Goal: Task Accomplishment & Management: Manage account settings

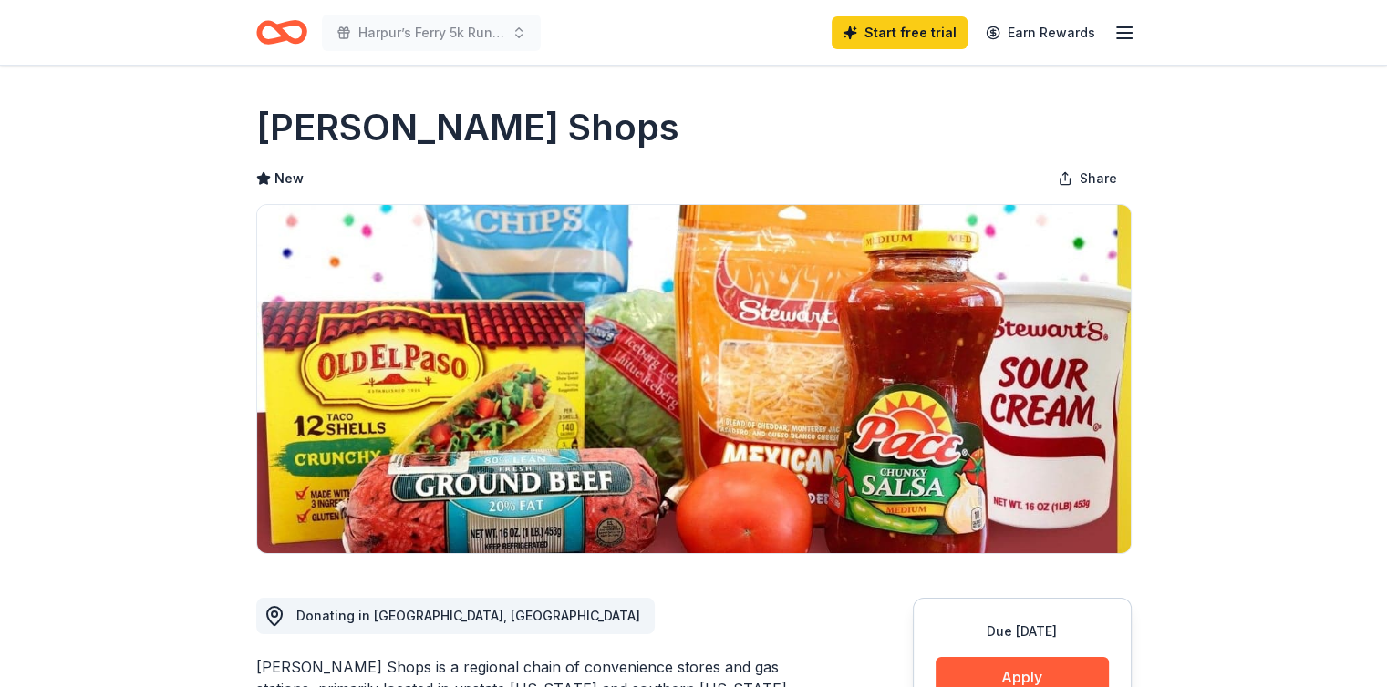
click at [285, 36] on icon "Home" at bounding box center [289, 32] width 28 height 18
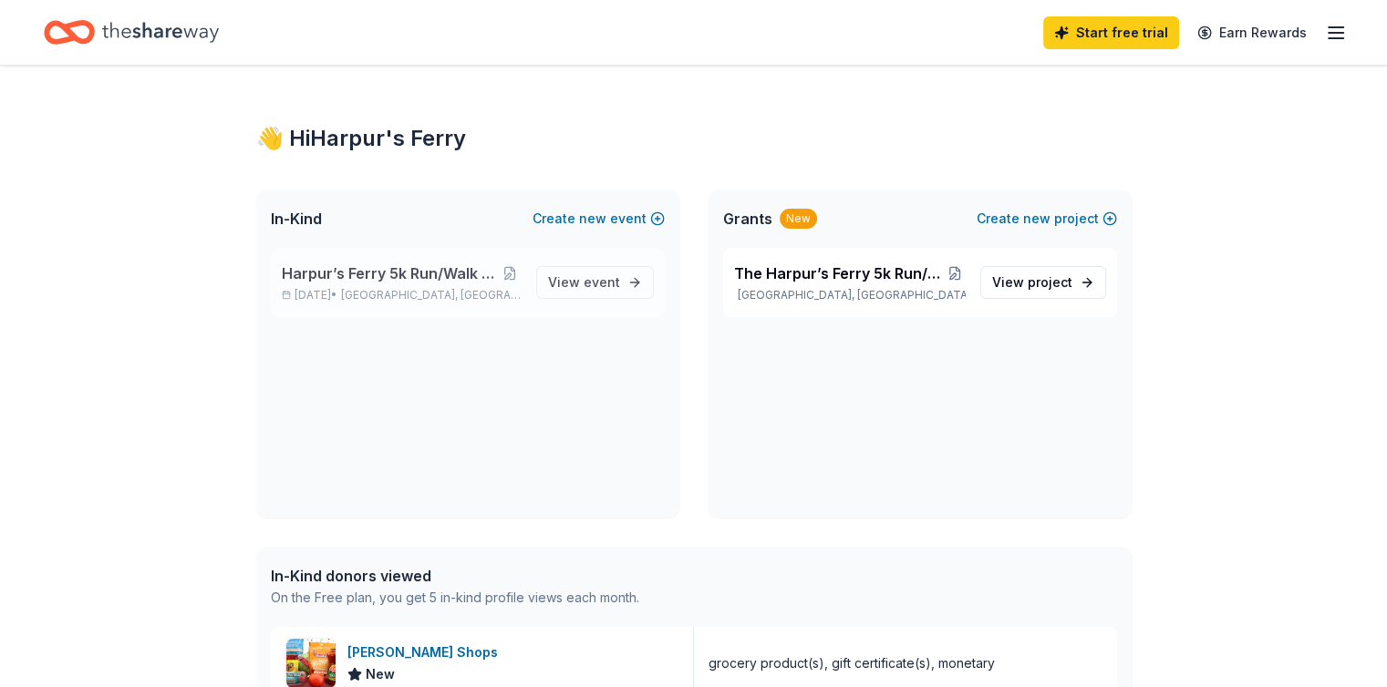
scroll to position [39, 0]
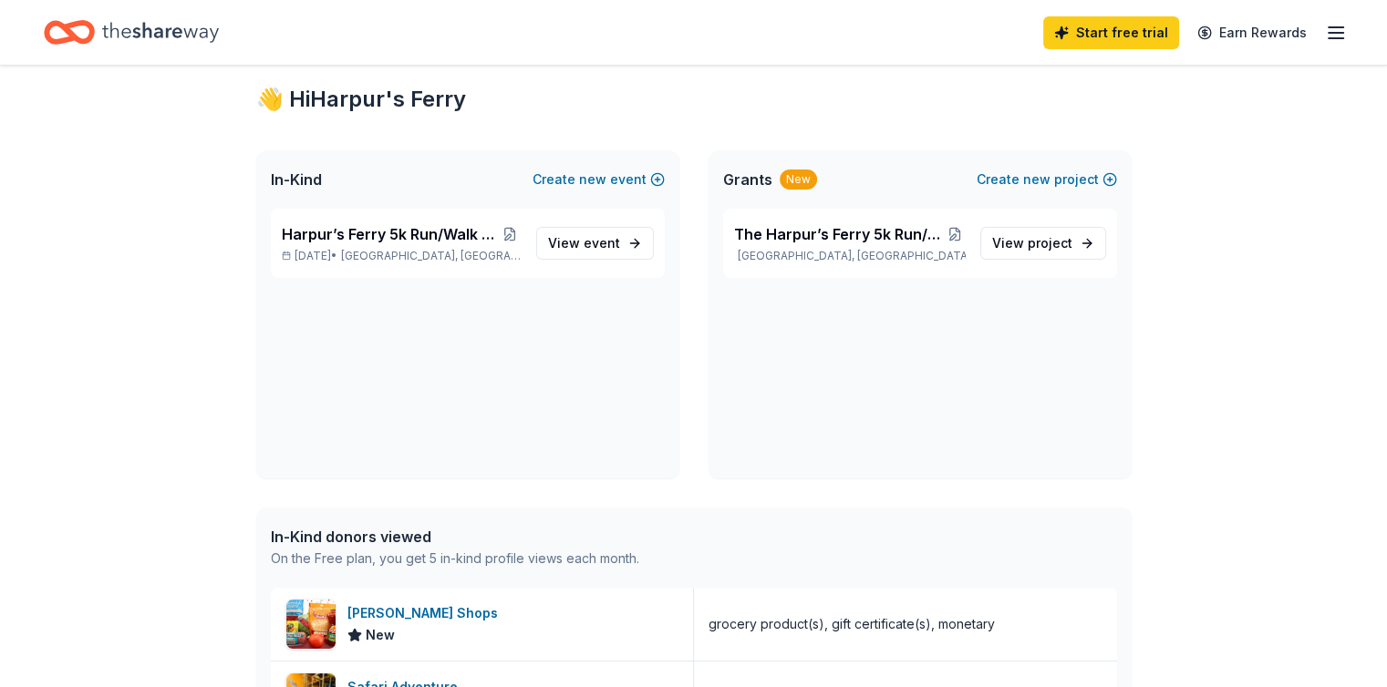
click at [797, 183] on div "New" at bounding box center [797, 180] width 37 height 20
click at [1037, 242] on span "project" at bounding box center [1049, 242] width 45 height 15
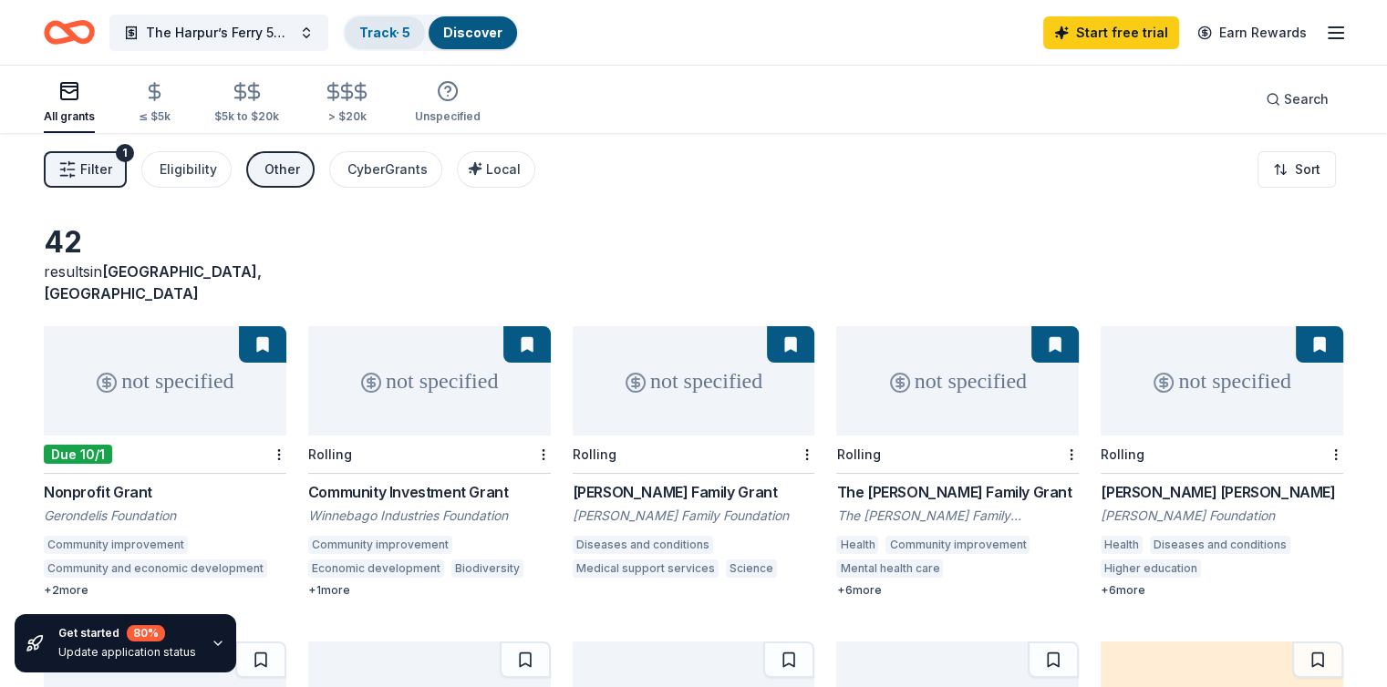
click at [410, 30] on link "Track · 5" at bounding box center [384, 32] width 51 height 15
click at [410, 36] on link "Track · 5" at bounding box center [384, 32] width 51 height 15
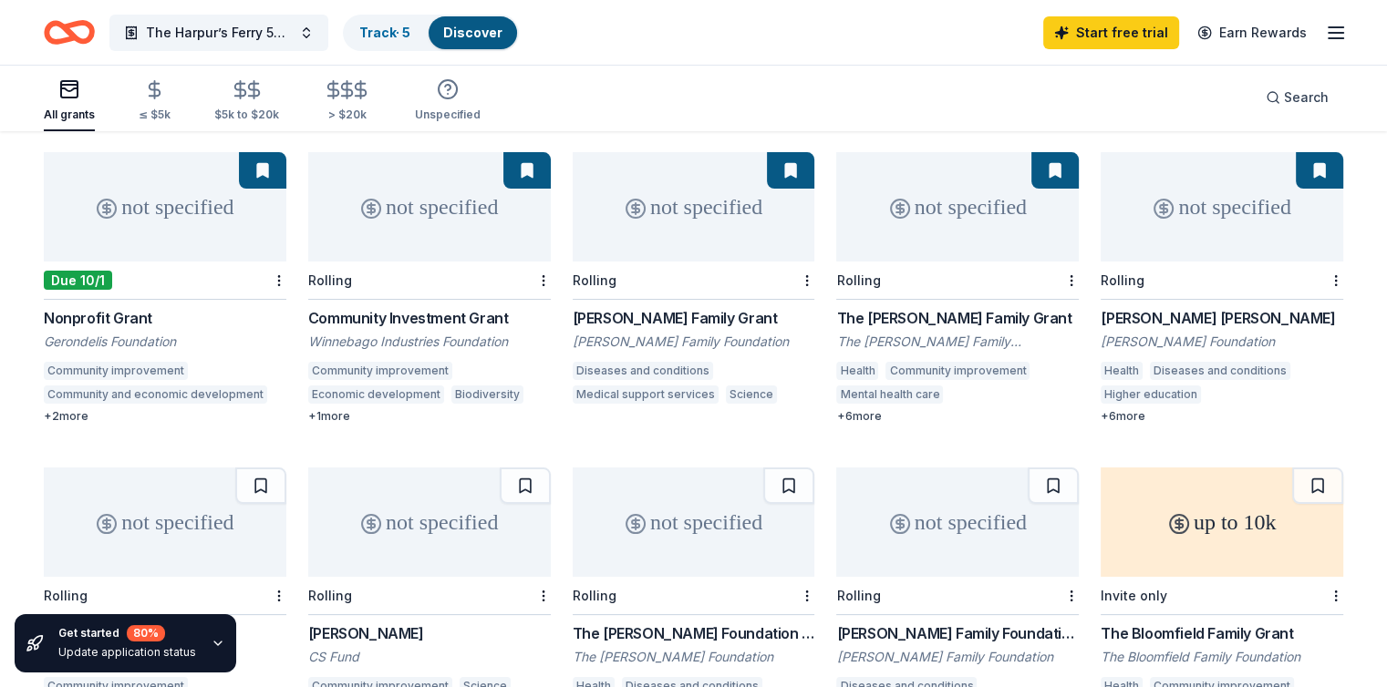
scroll to position [290, 0]
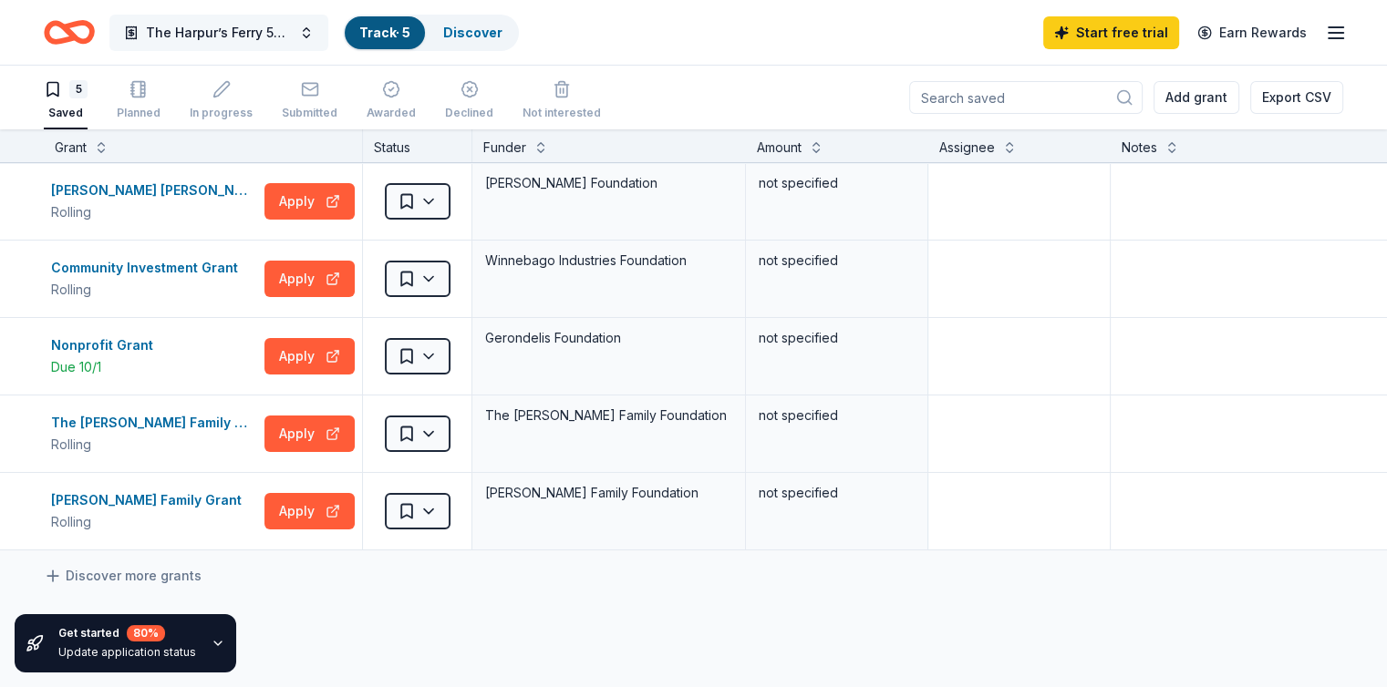
click at [193, 47] on button "The Harpur’s Ferry 5k Run/Walk for [MEDICAL_DATA]" at bounding box center [218, 33] width 219 height 36
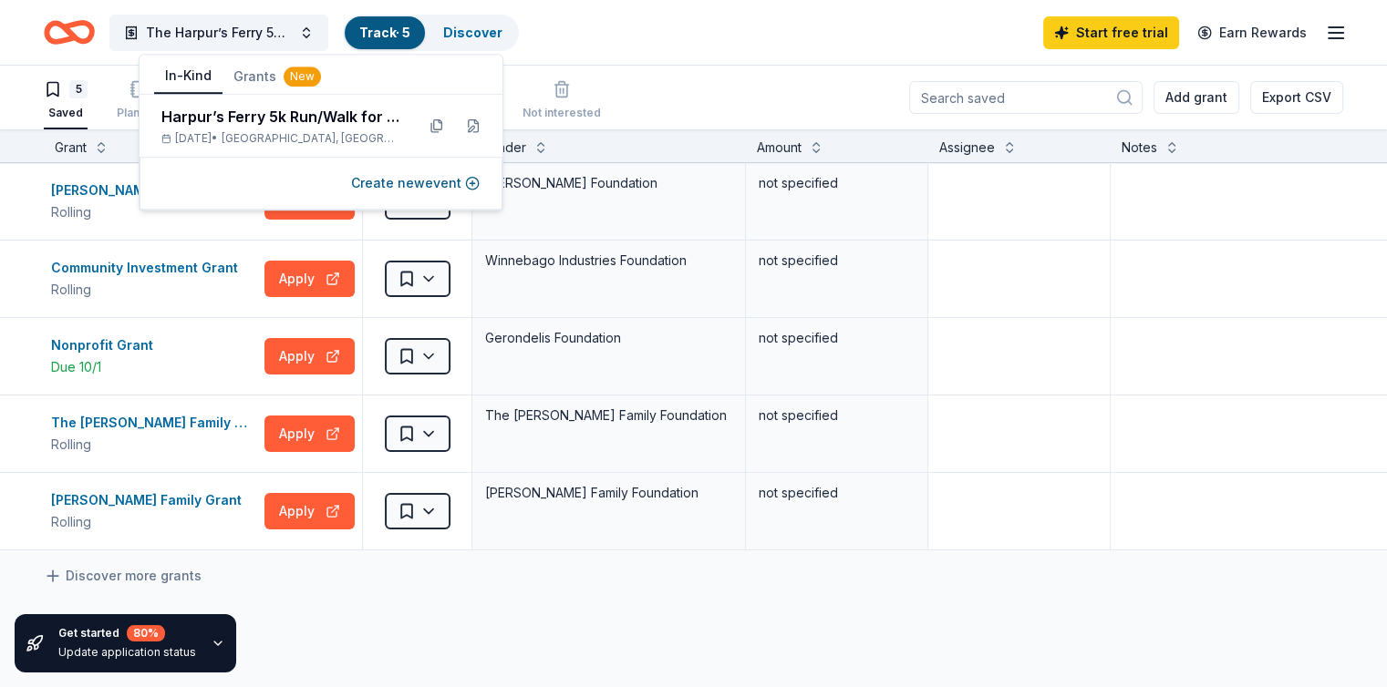
click at [182, 77] on button "In-Kind" at bounding box center [188, 76] width 68 height 35
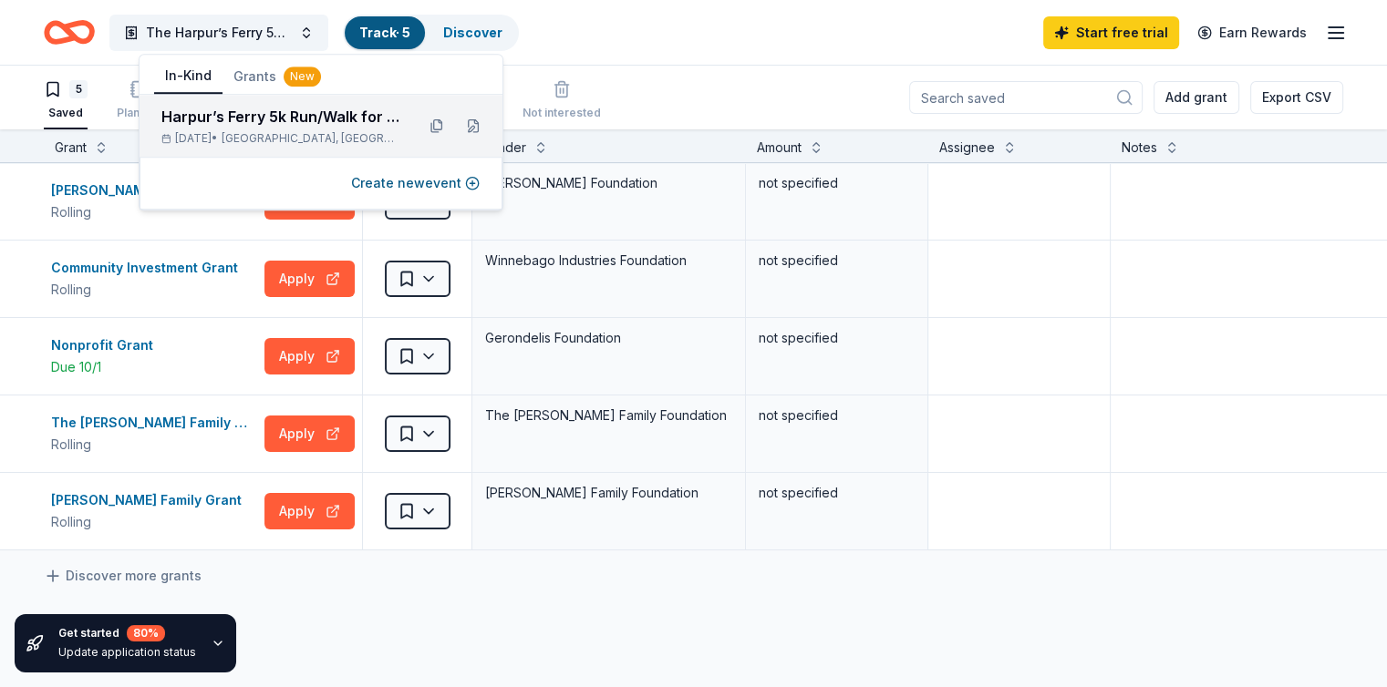
click at [229, 127] on div "Harpur’s Ferry 5k Run/Walk for [MEDICAL_DATA]" at bounding box center [280, 117] width 239 height 22
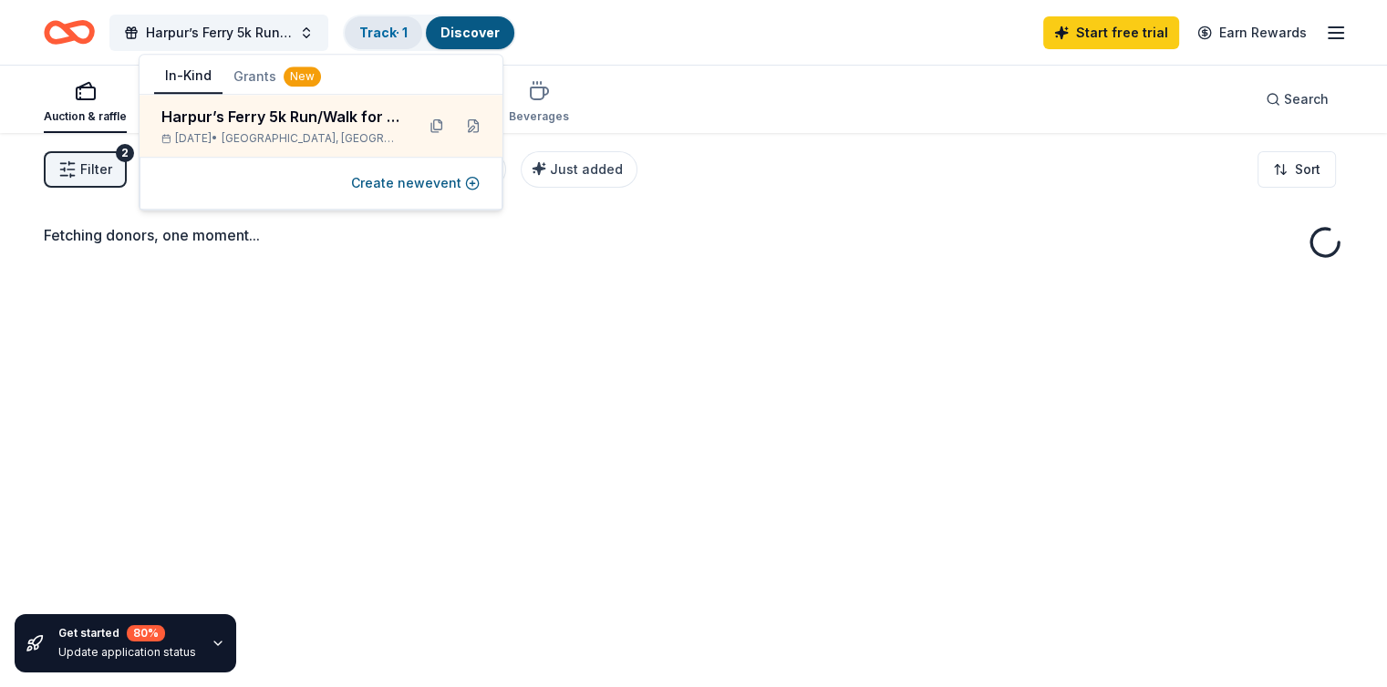
click at [408, 26] on link "Track · 1" at bounding box center [383, 32] width 48 height 15
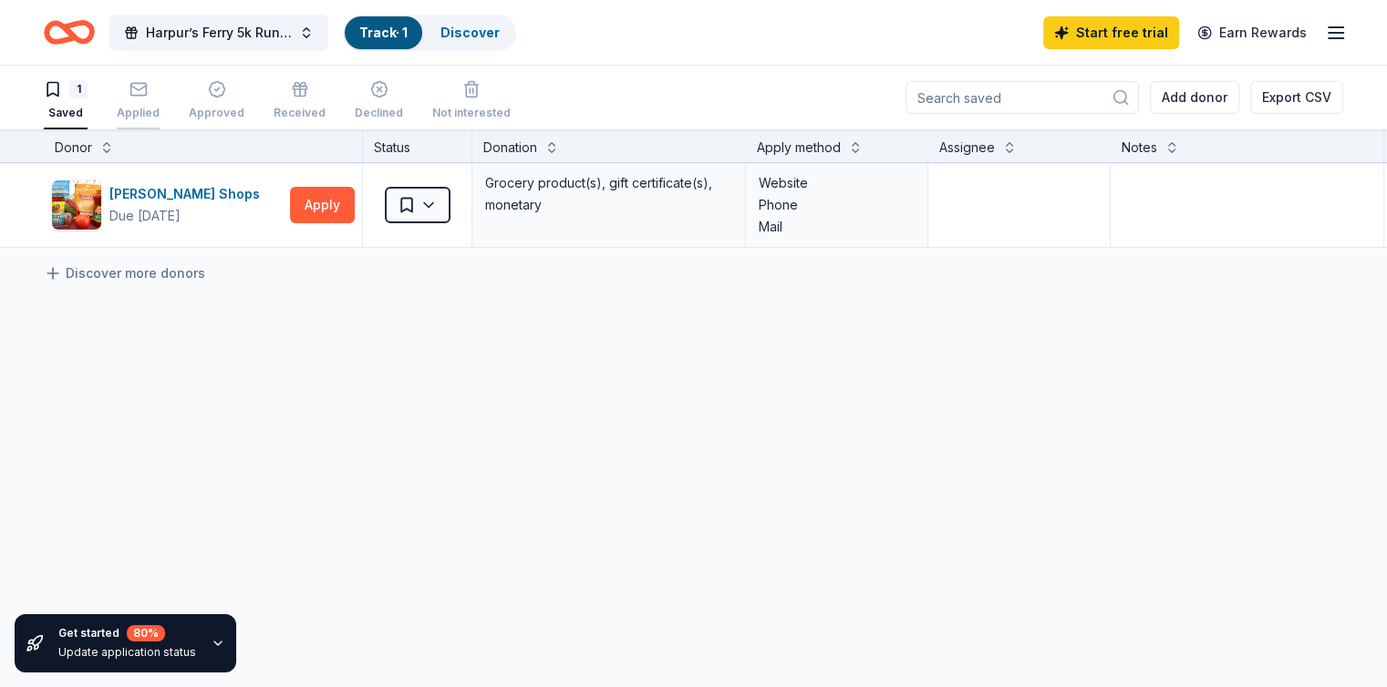
click at [148, 88] on icon "button" at bounding box center [138, 89] width 18 height 18
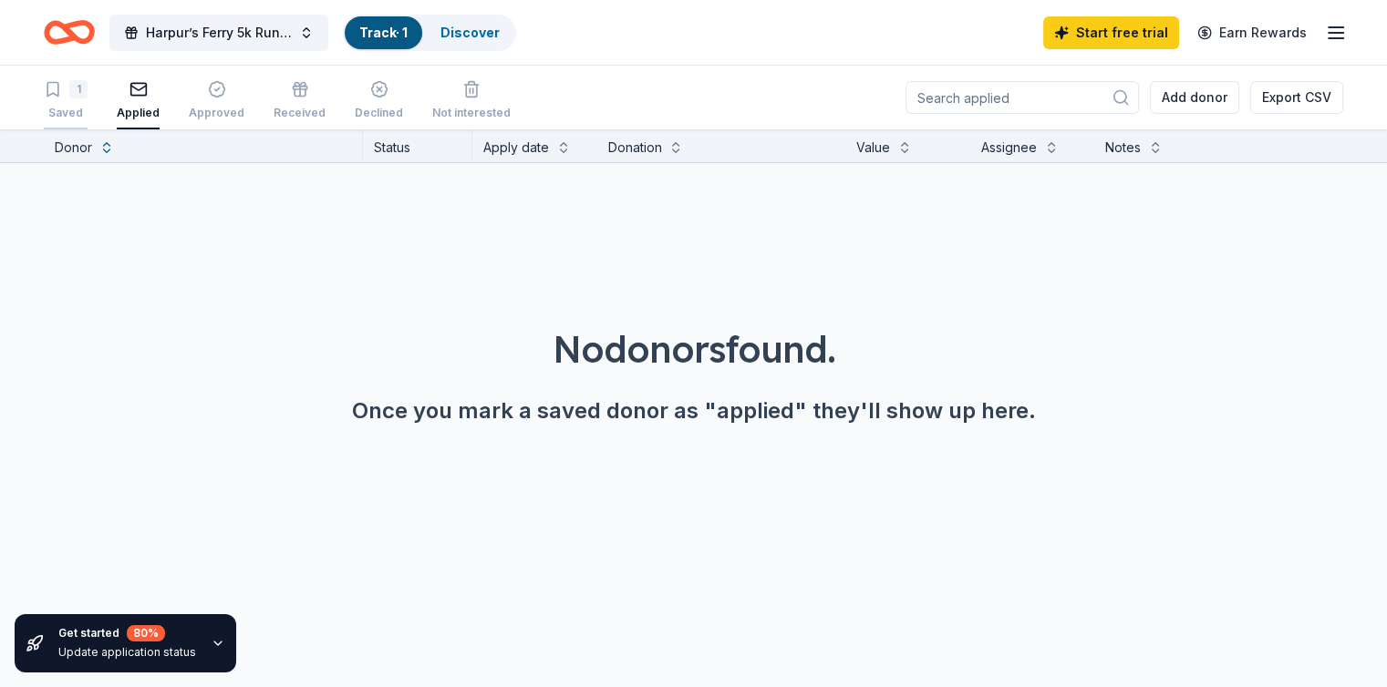
click at [80, 103] on div "1 Saved" at bounding box center [66, 100] width 44 height 40
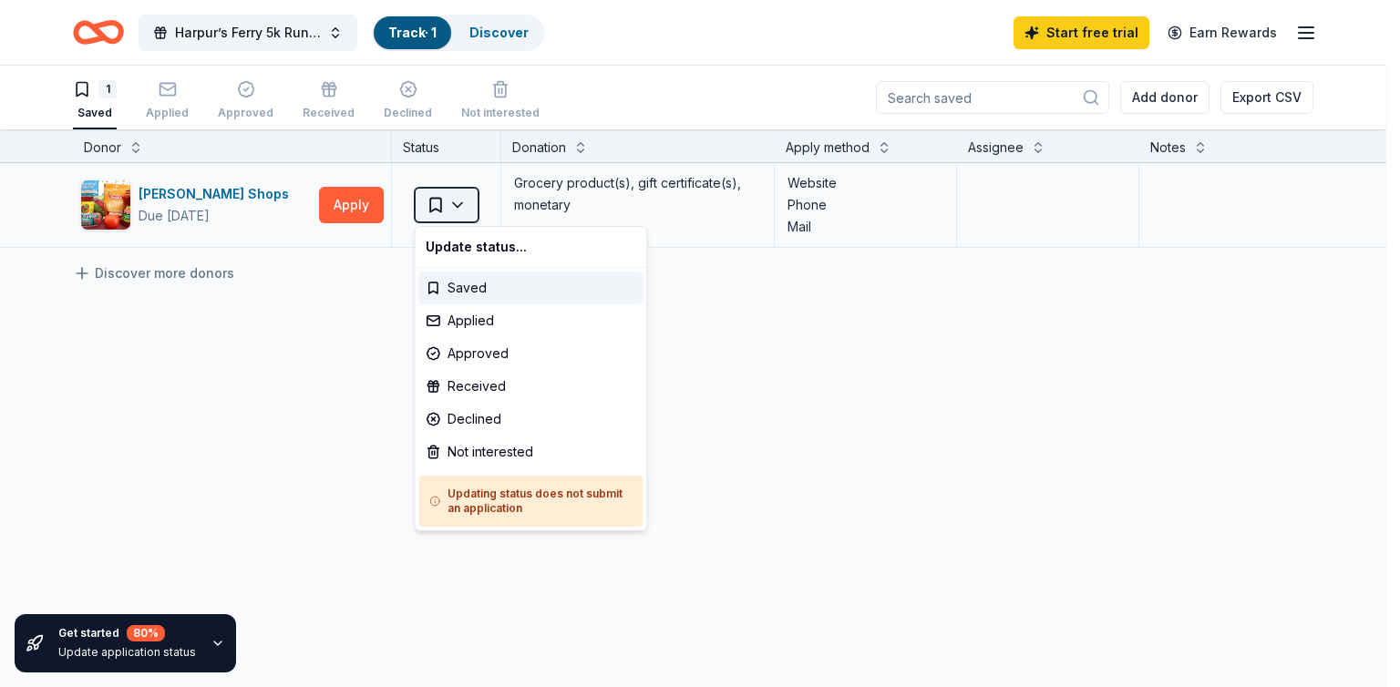
click at [432, 198] on html "Harpur’s Ferry 5k Run/Walk for [MEDICAL_DATA] Track · 1 Discover Start free tri…" at bounding box center [700, 343] width 1400 height 687
click at [444, 326] on div "Applied" at bounding box center [530, 320] width 224 height 33
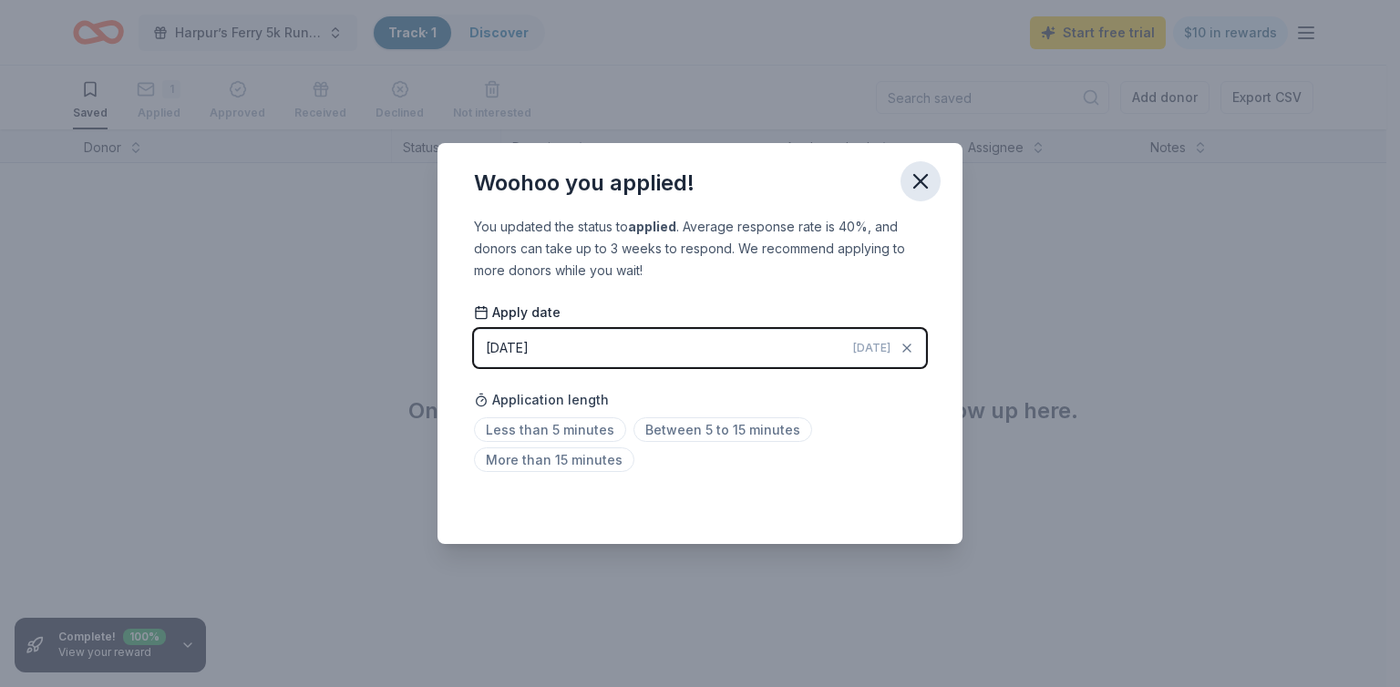
click at [934, 170] on button "button" at bounding box center [921, 181] width 40 height 40
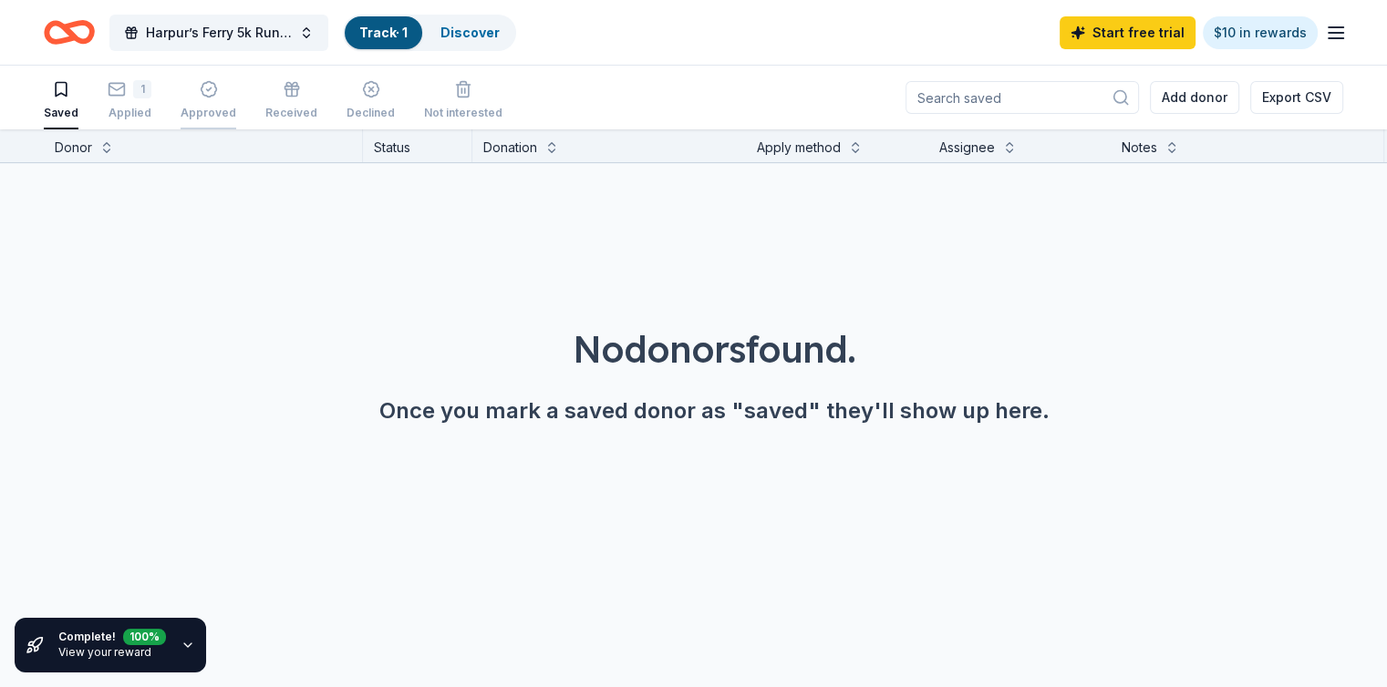
click at [236, 107] on div "Approved" at bounding box center [209, 113] width 56 height 15
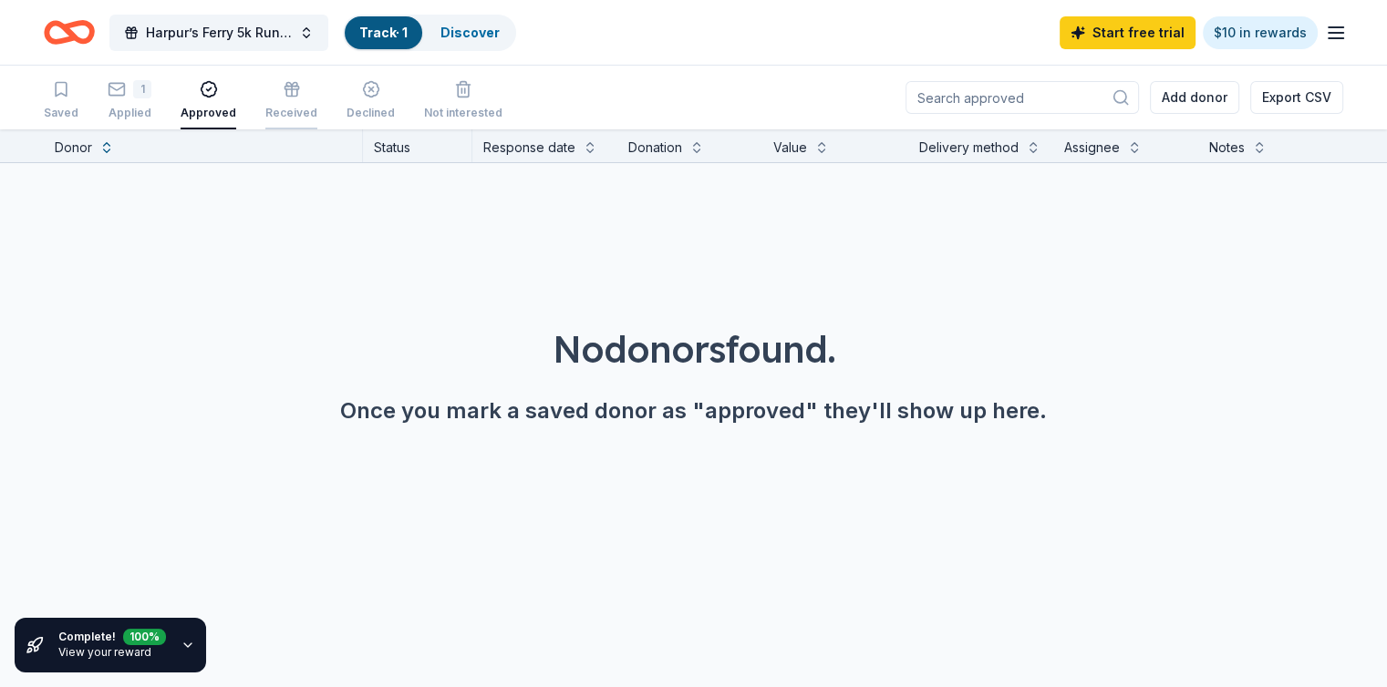
click at [312, 108] on div "Received" at bounding box center [291, 113] width 52 height 15
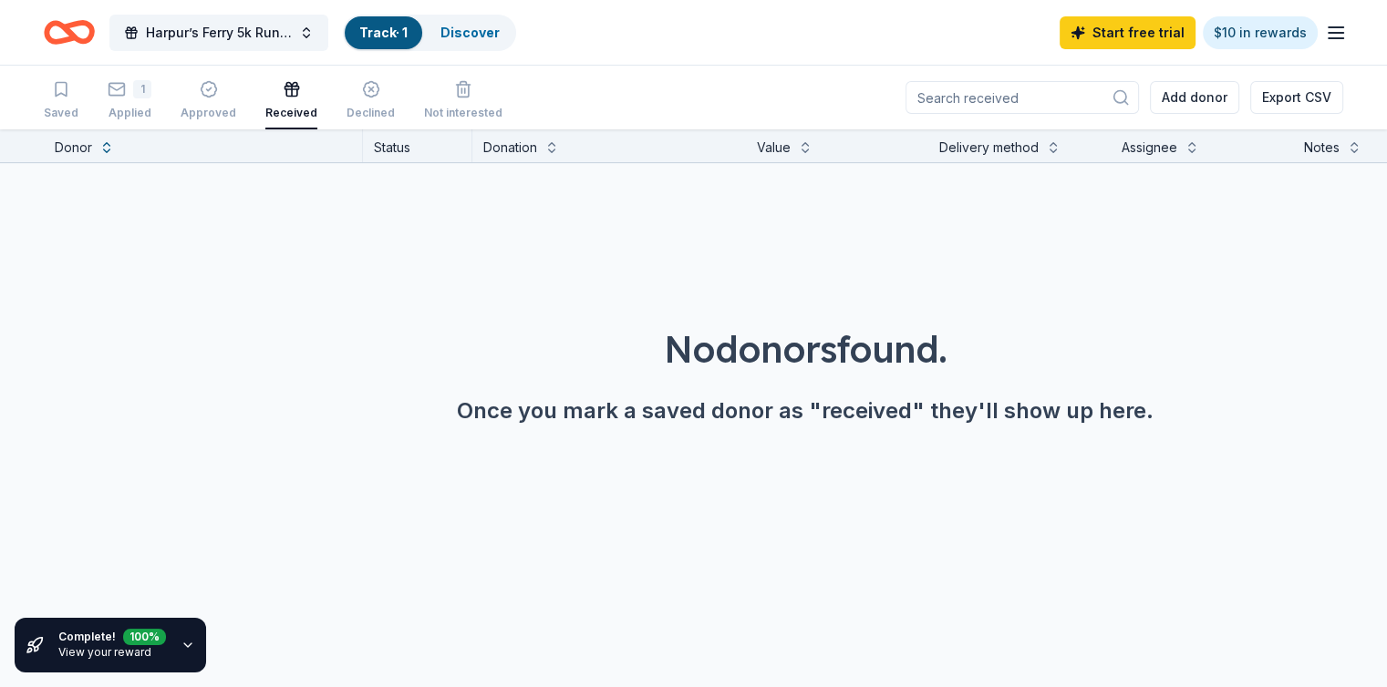
click at [351, 110] on div "Saved 1 Applied Approved Received Declined Not interested" at bounding box center [273, 101] width 459 height 57
click at [395, 114] on div "Declined" at bounding box center [370, 113] width 48 height 15
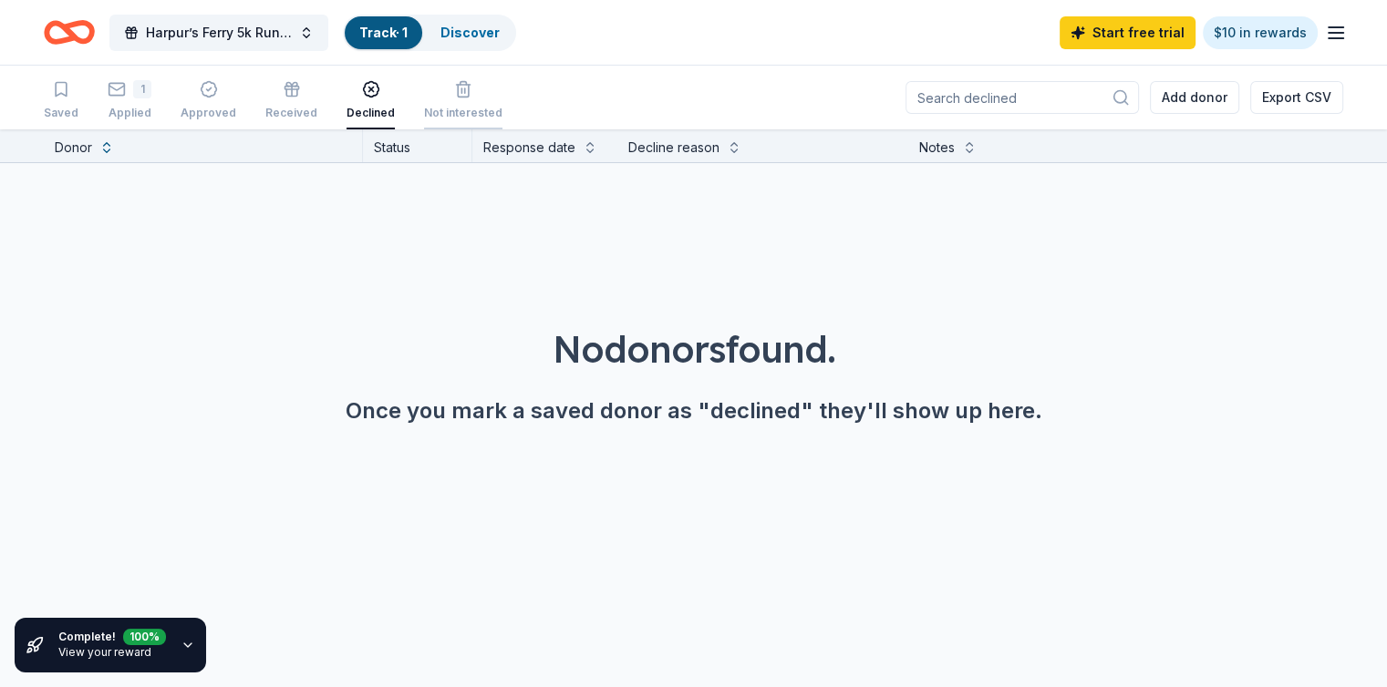
click at [502, 114] on div "Not interested" at bounding box center [463, 113] width 78 height 15
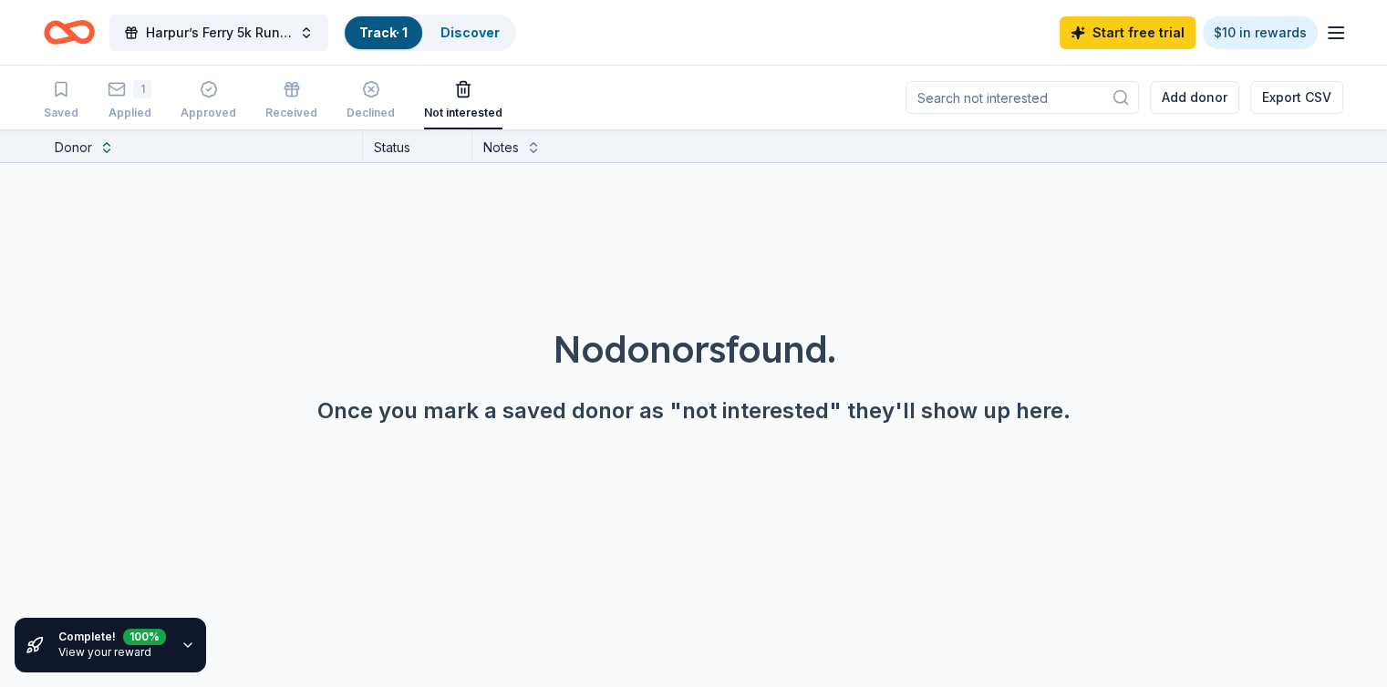
click at [121, 82] on div "Saved 1 Applied Approved Received Declined Not interested" at bounding box center [273, 101] width 459 height 57
click at [78, 85] on div "button" at bounding box center [61, 89] width 35 height 18
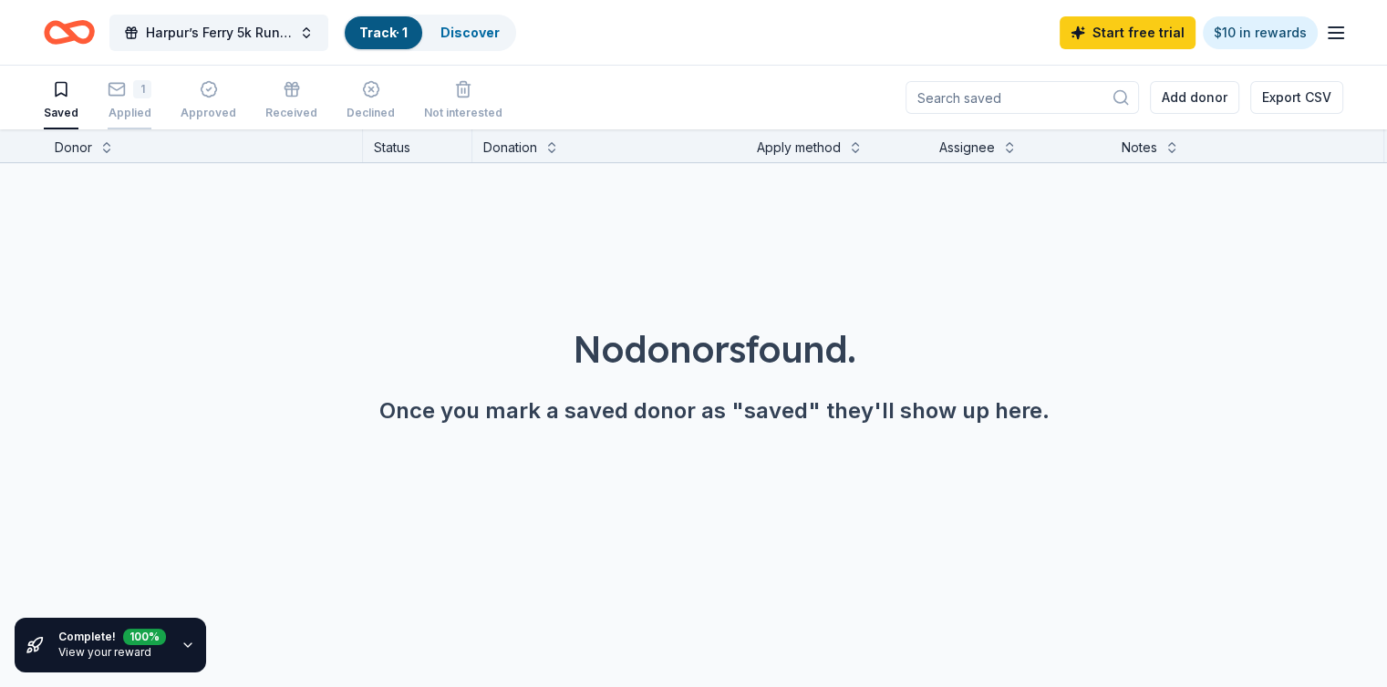
click at [126, 92] on icon "button" at bounding box center [117, 83] width 18 height 18
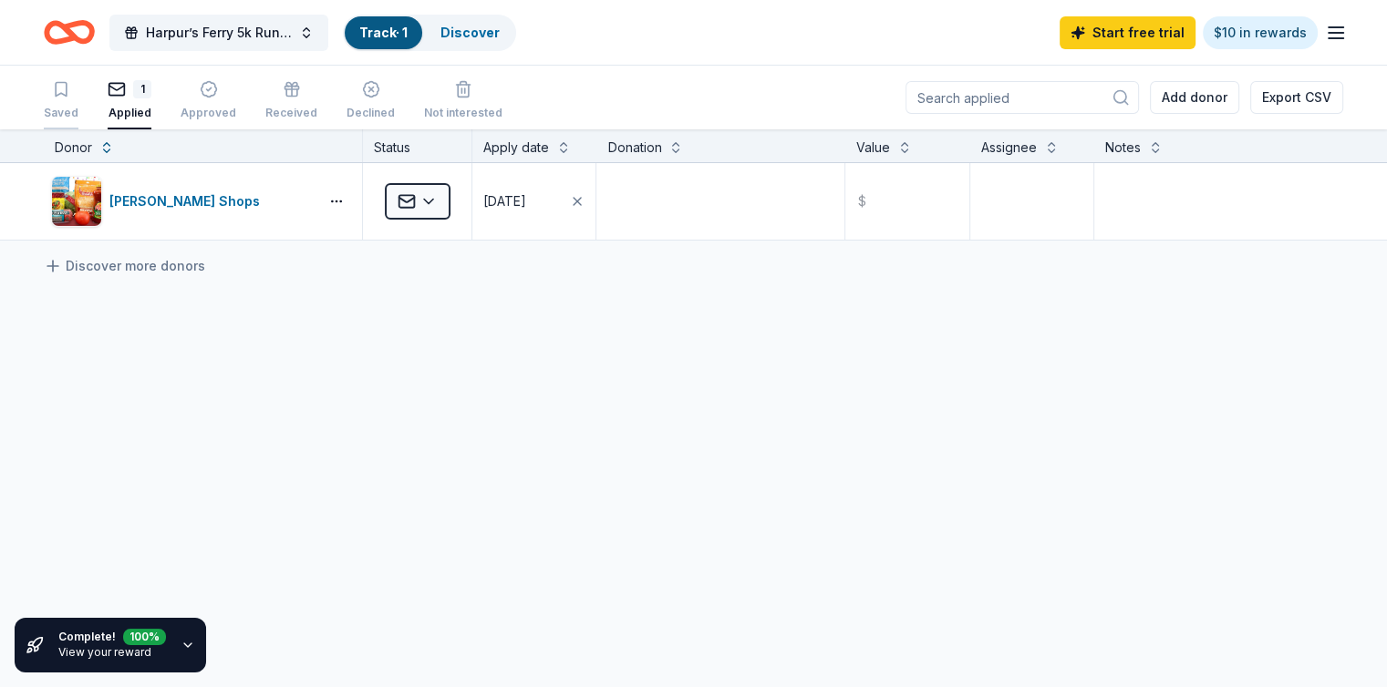
click at [70, 89] on icon "button" at bounding box center [61, 89] width 18 height 18
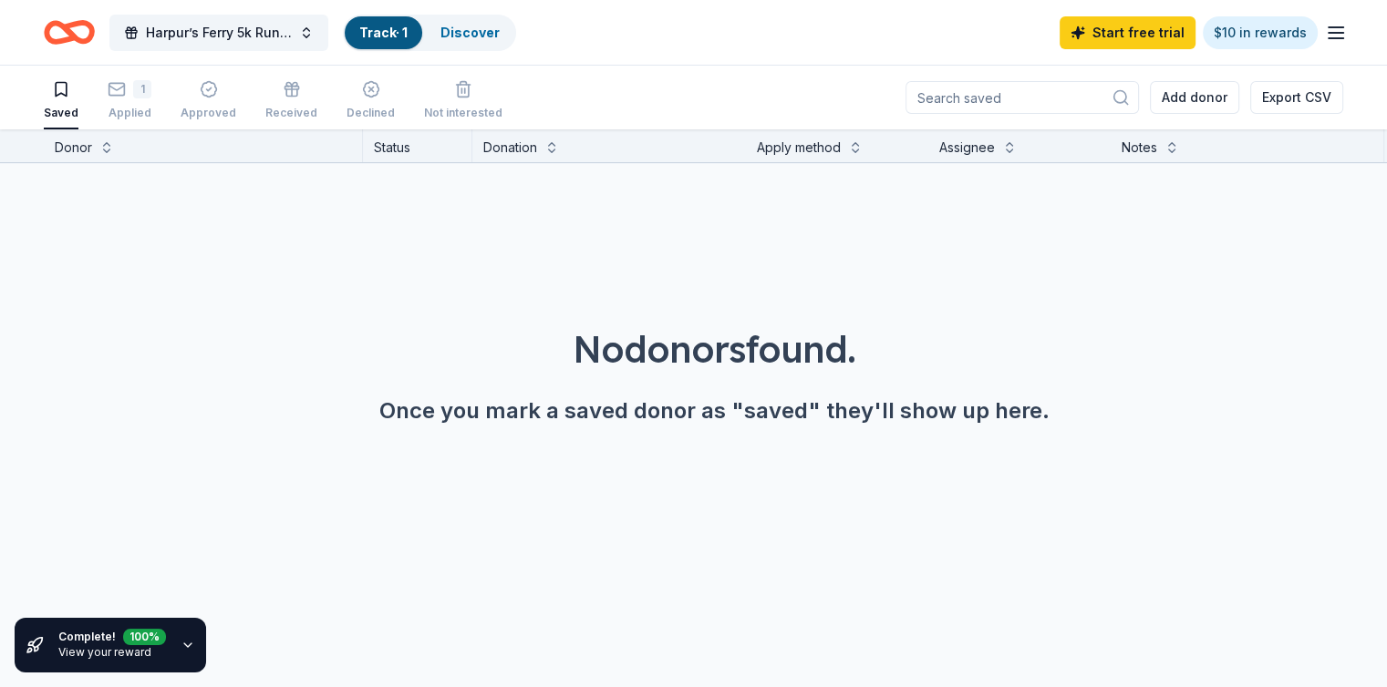
click at [95, 30] on icon "Home" at bounding box center [69, 32] width 51 height 43
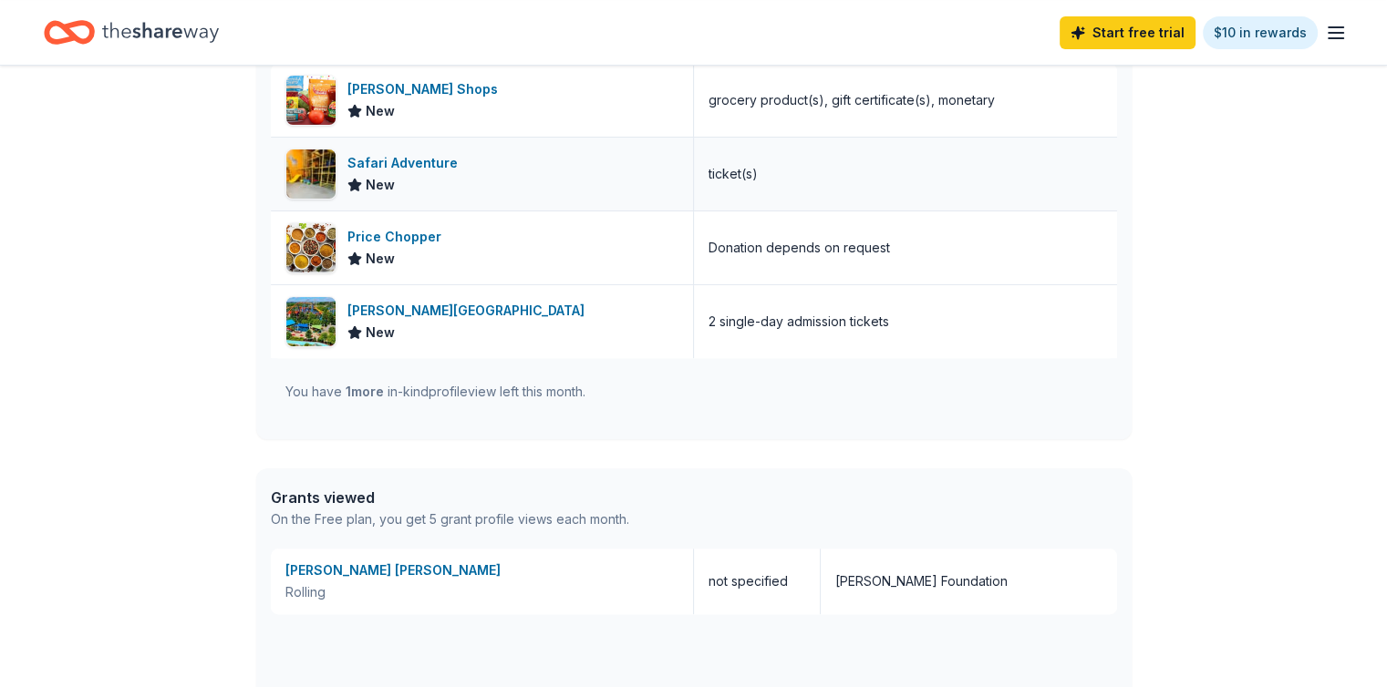
scroll to position [609, 0]
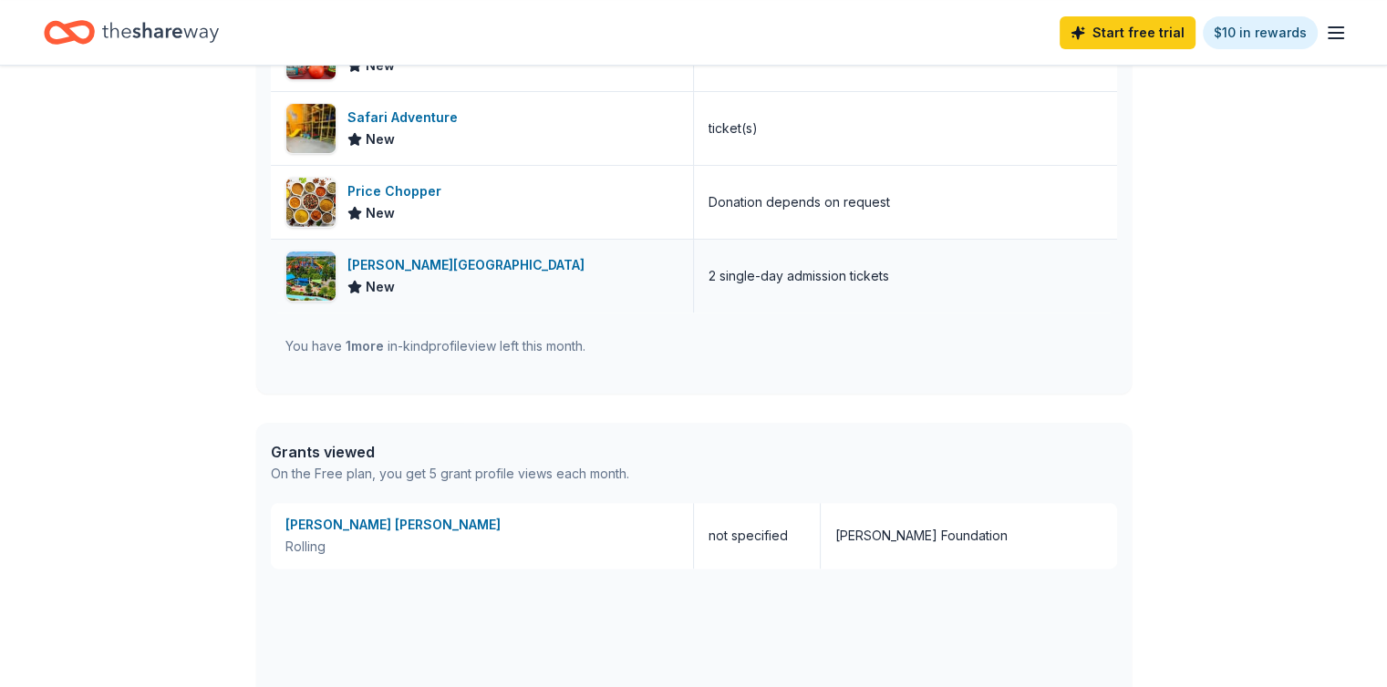
click at [423, 265] on div "[PERSON_NAME][GEOGRAPHIC_DATA]" at bounding box center [469, 265] width 244 height 22
